Goal: Transaction & Acquisition: Purchase product/service

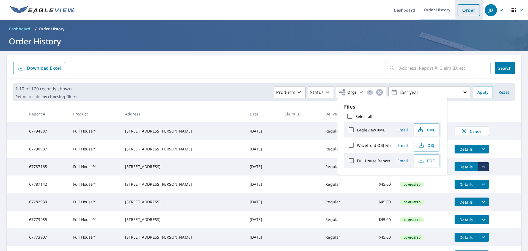
click at [459, 11] on link "Order" at bounding box center [469, 10] width 22 height 12
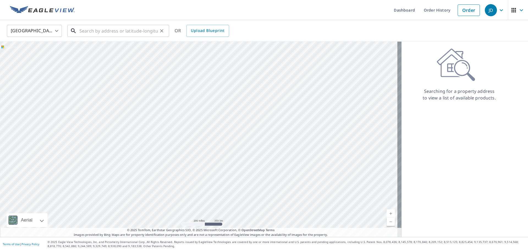
click at [108, 32] on input "text" at bounding box center [119, 30] width 78 height 15
paste input "[STREET_ADDRESS]"
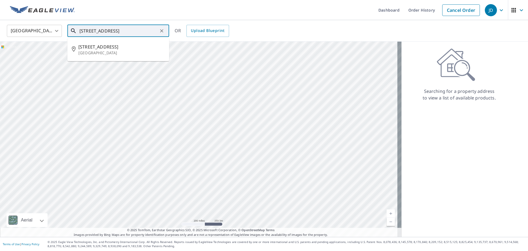
click at [129, 32] on input "[STREET_ADDRESS]" at bounding box center [119, 30] width 78 height 15
click at [106, 54] on p "[GEOGRAPHIC_DATA]" at bounding box center [121, 53] width 86 height 6
type input "[STREET_ADDRESS]"
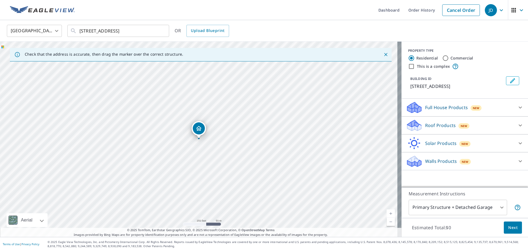
click at [431, 105] on p "Full House Products" at bounding box center [446, 107] width 43 height 7
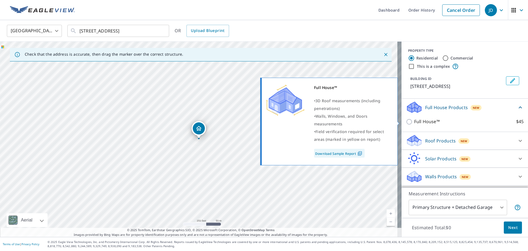
click at [406, 123] on input "Full House™ $45" at bounding box center [410, 121] width 8 height 7
checkbox input "true"
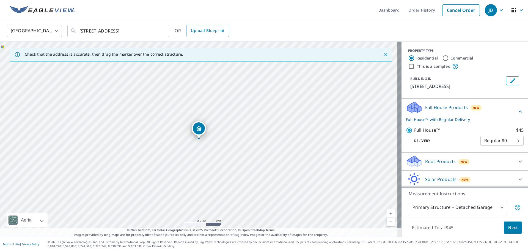
click at [508, 230] on span "Next" at bounding box center [512, 227] width 9 height 7
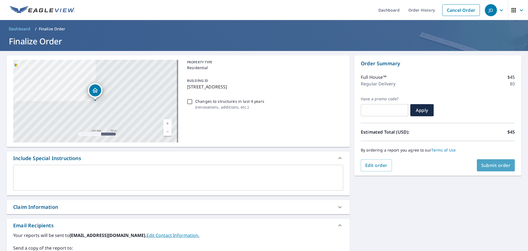
click at [491, 167] on span "Submit order" at bounding box center [495, 165] width 29 height 6
checkbox input "true"
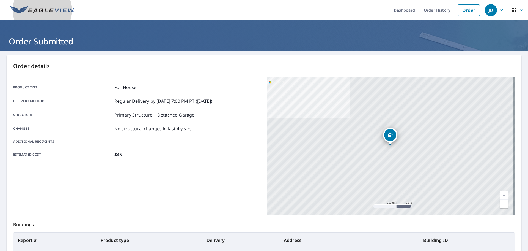
click at [42, 10] on img at bounding box center [42, 10] width 65 height 8
